Goal: Information Seeking & Learning: Find specific fact

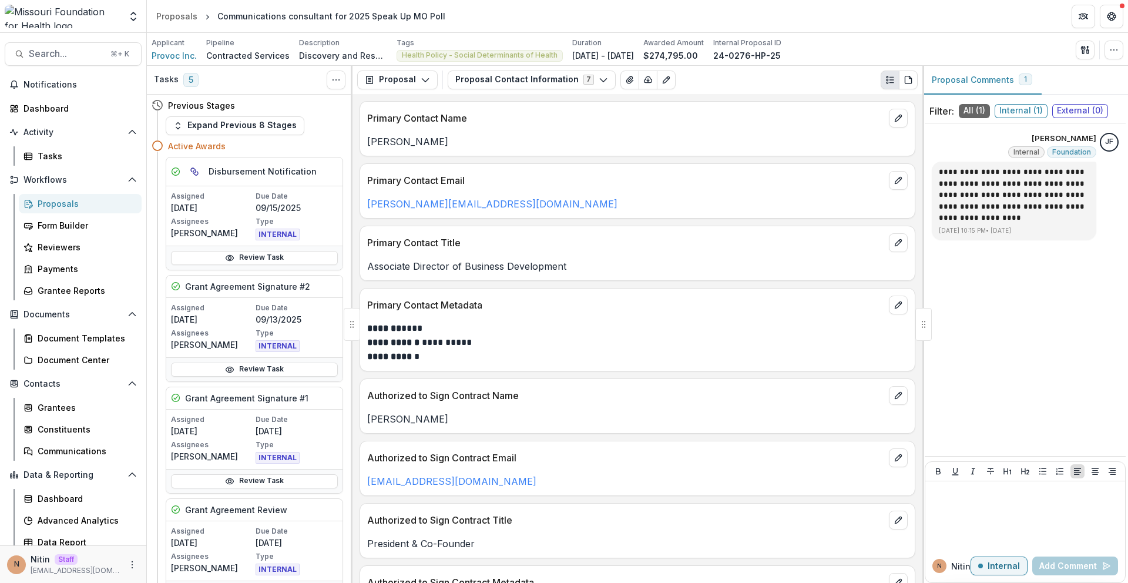
click at [55, 20] on img at bounding box center [63, 17] width 116 height 24
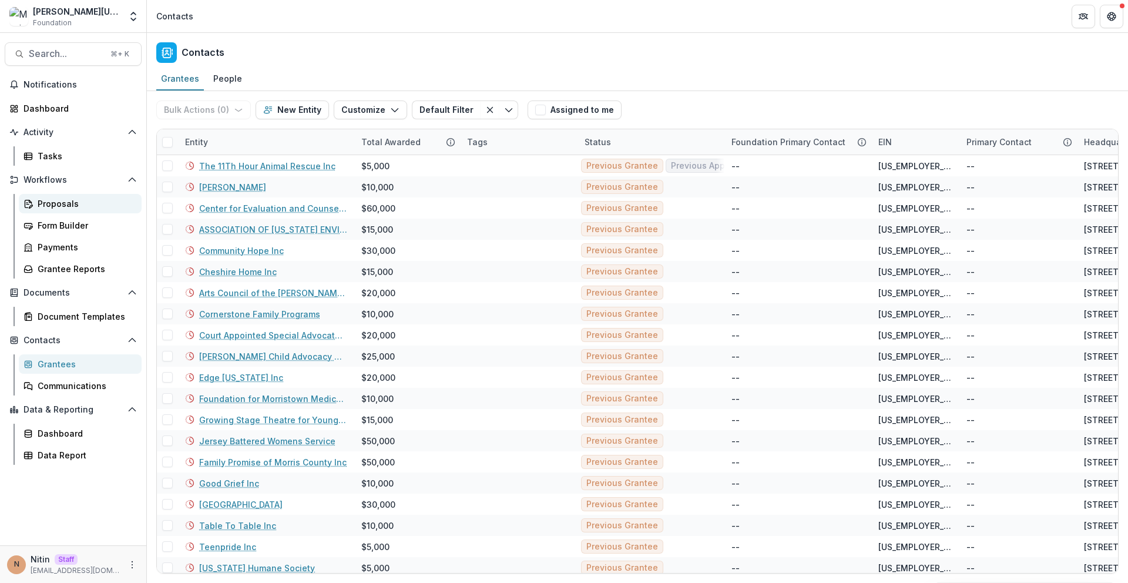
click at [69, 206] on div "Proposals" at bounding box center [85, 203] width 95 height 12
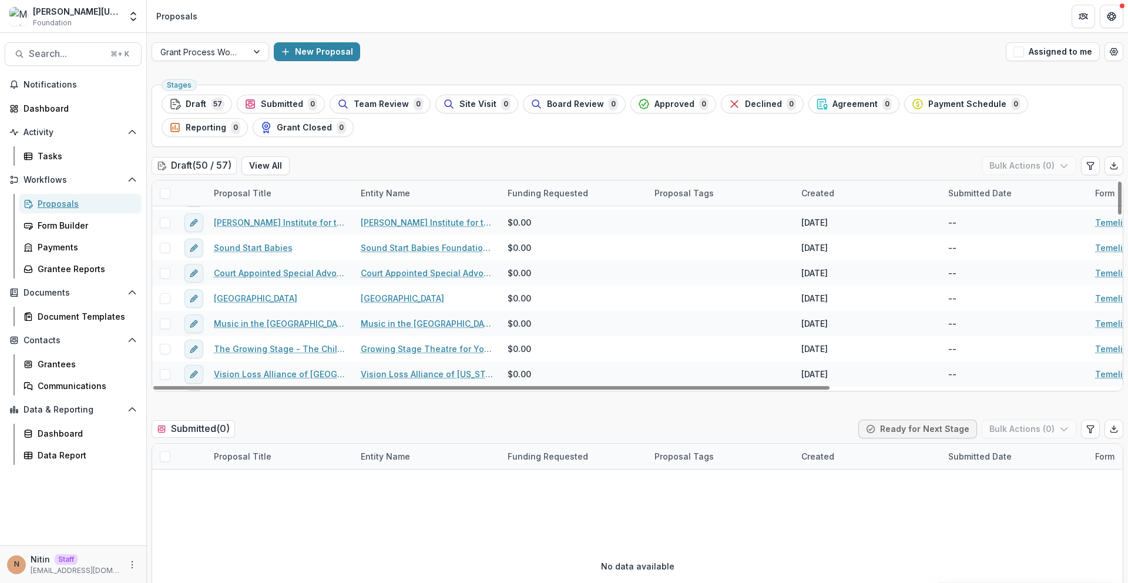
scroll to position [24, 0]
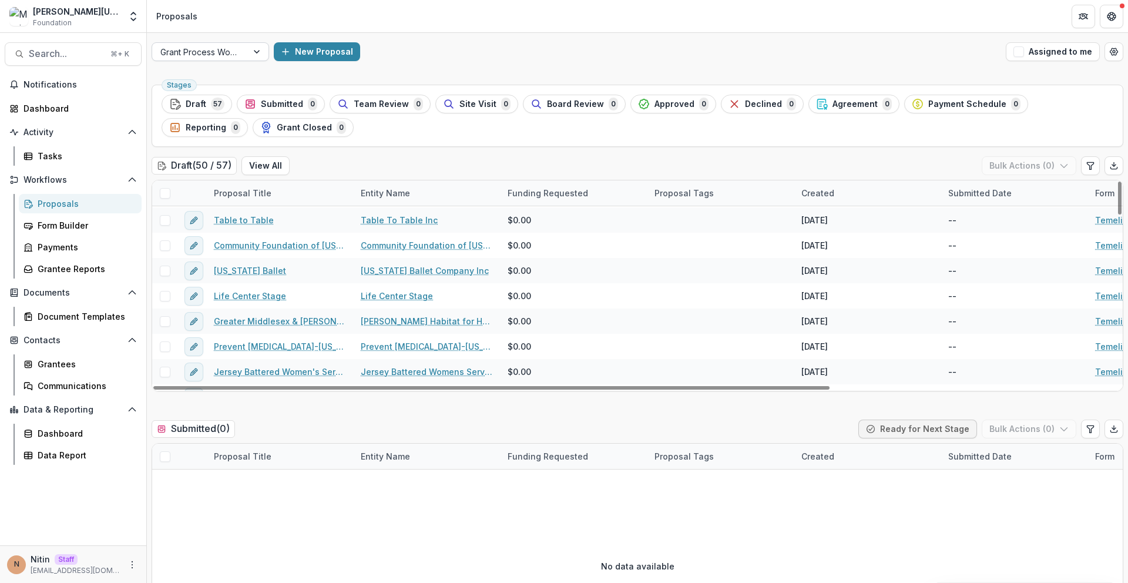
click at [228, 53] on div at bounding box center [199, 52] width 79 height 15
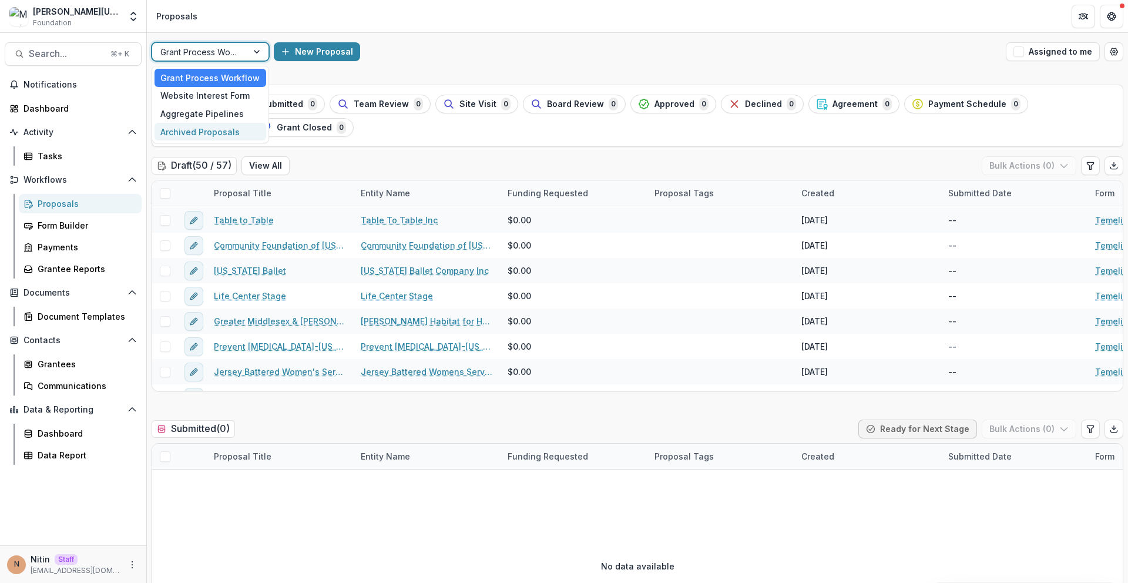
click at [199, 136] on div "Archived Proposals" at bounding box center [211, 132] width 112 height 18
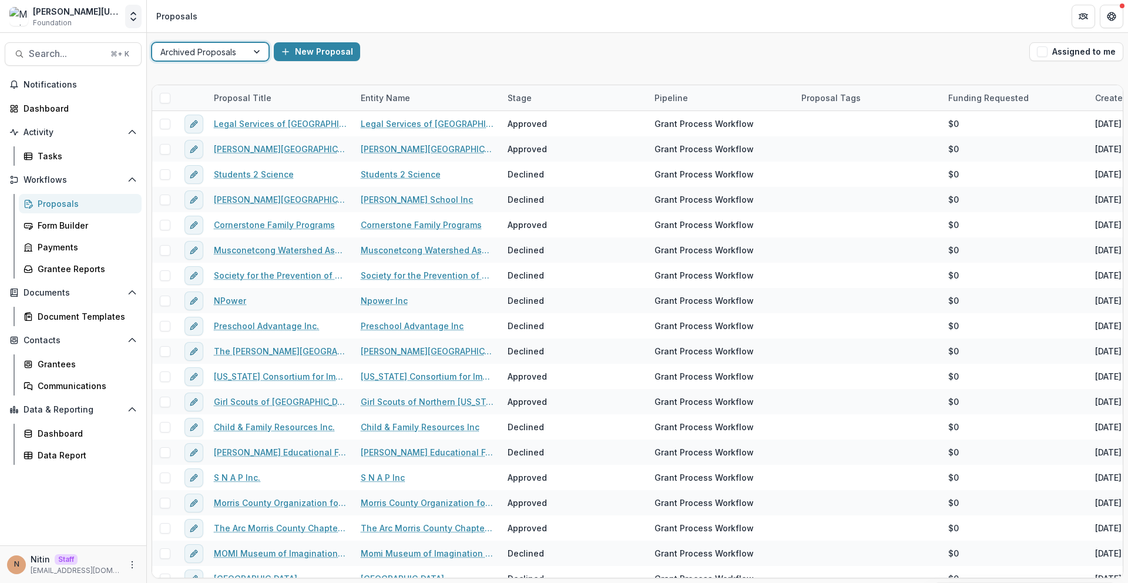
click at [129, 15] on icon "Open entity switcher" at bounding box center [134, 17] width 12 height 12
click at [120, 42] on link "Admin Settings" at bounding box center [73, 45] width 141 height 19
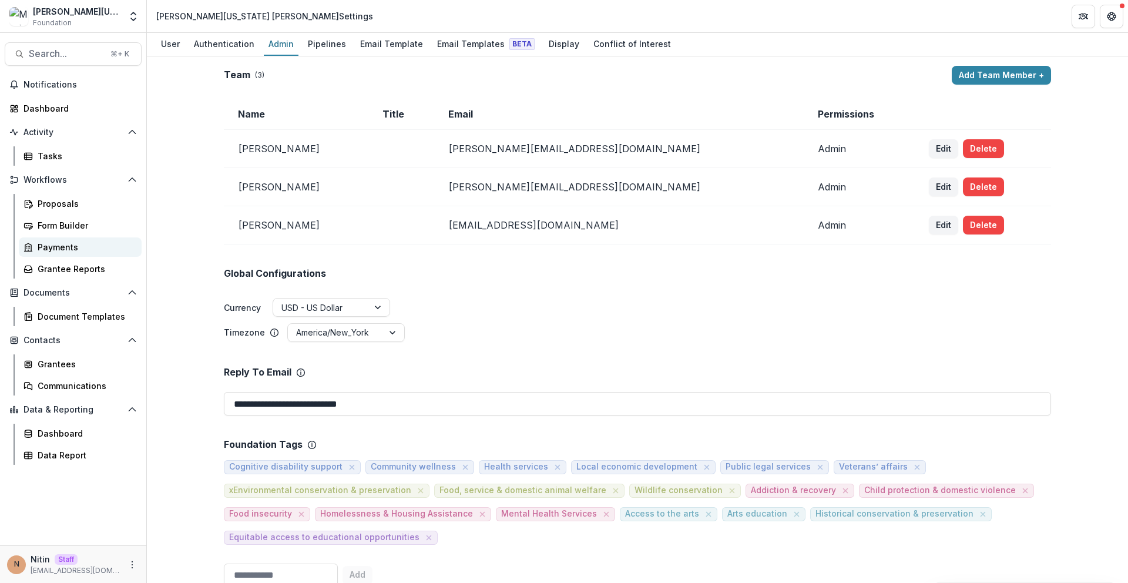
click at [85, 245] on div "Payments" at bounding box center [85, 247] width 95 height 12
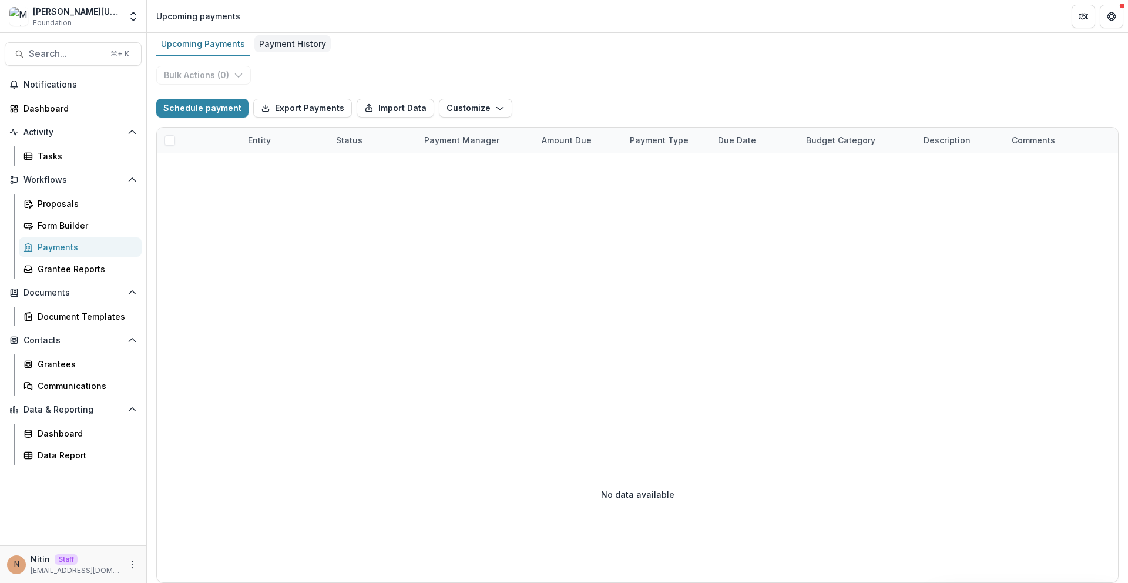
click at [282, 53] on link "Payment History" at bounding box center [292, 44] width 76 height 23
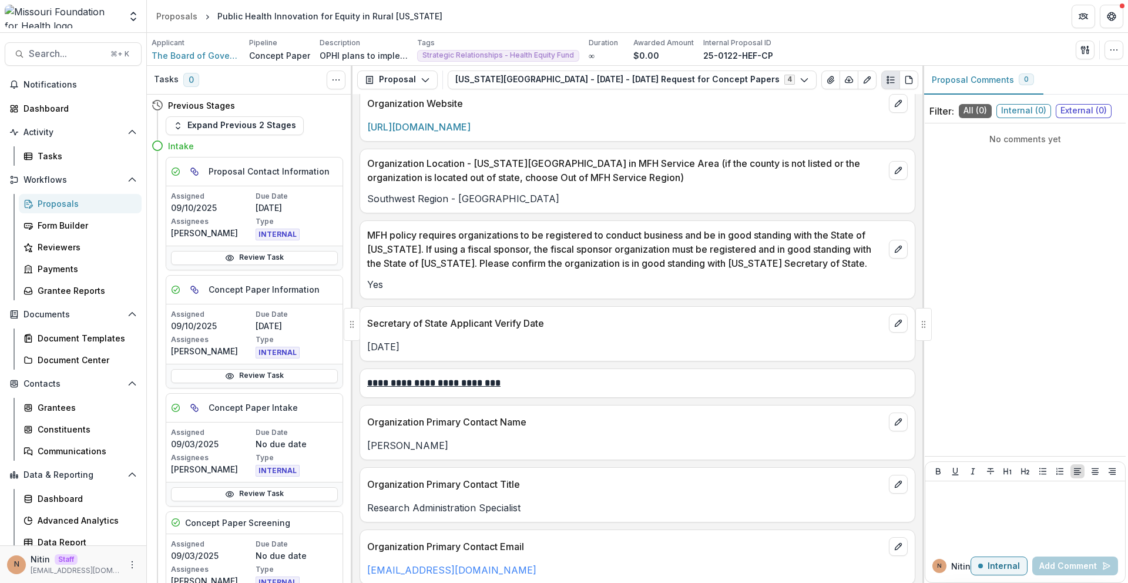
scroll to position [1261, 0]
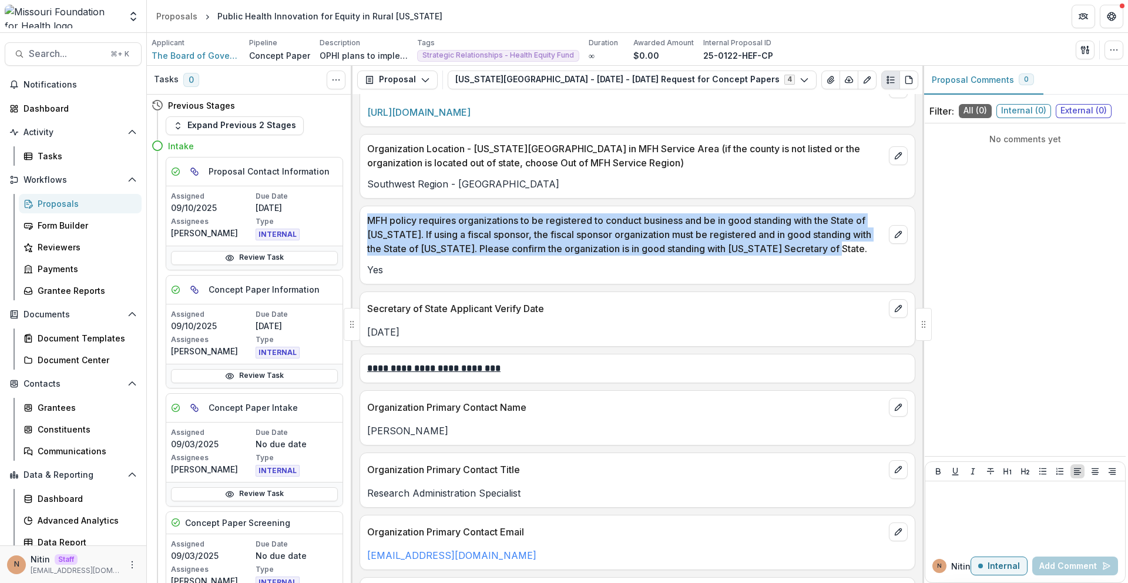
drag, startPoint x: 369, startPoint y: 218, endPoint x: 879, endPoint y: 254, distance: 510.8
click at [879, 254] on p "MFH policy requires organizations to be registered to conduct business and be i…" at bounding box center [625, 234] width 517 height 42
copy p "MFH policy requires organizations to be registered to conduct business and be i…"
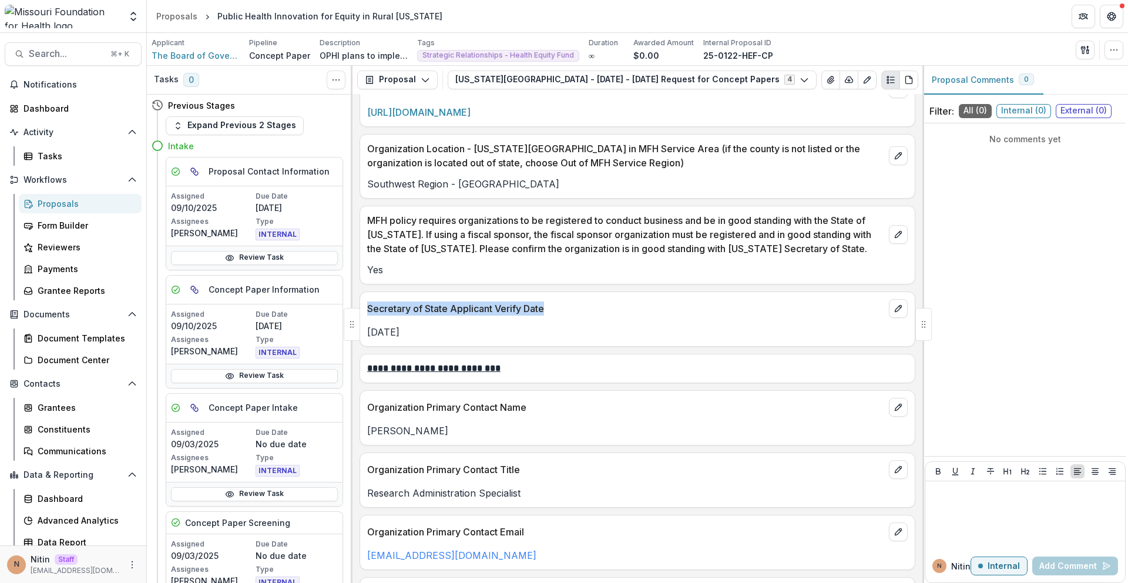
drag, startPoint x: 578, startPoint y: 310, endPoint x: 370, endPoint y: 310, distance: 207.5
click at [370, 310] on p "Secretary of State Applicant Verify Date" at bounding box center [625, 309] width 517 height 14
copy p "Secretary of State Applicant Verify Date"
